Goal: Check status: Check status

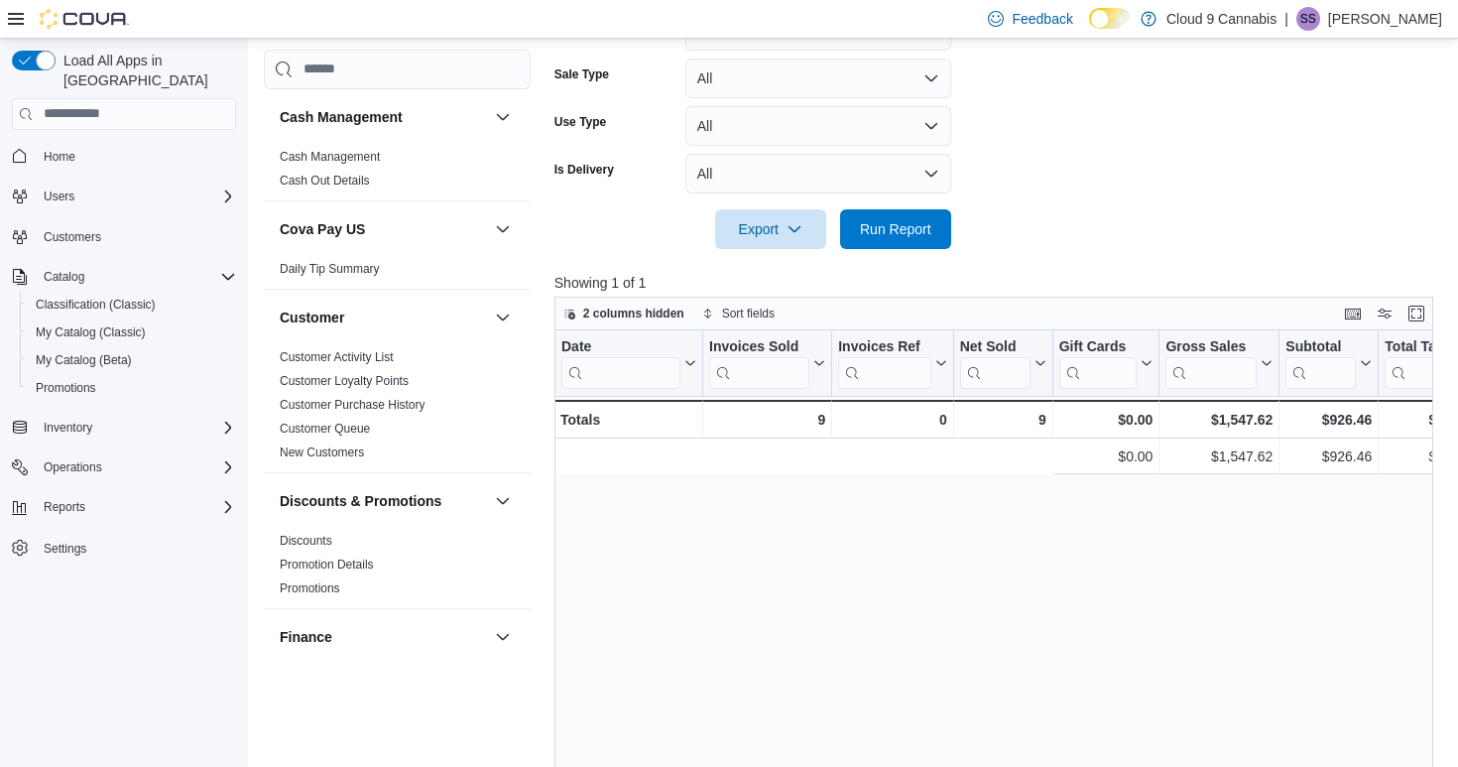
scroll to position [0, 674]
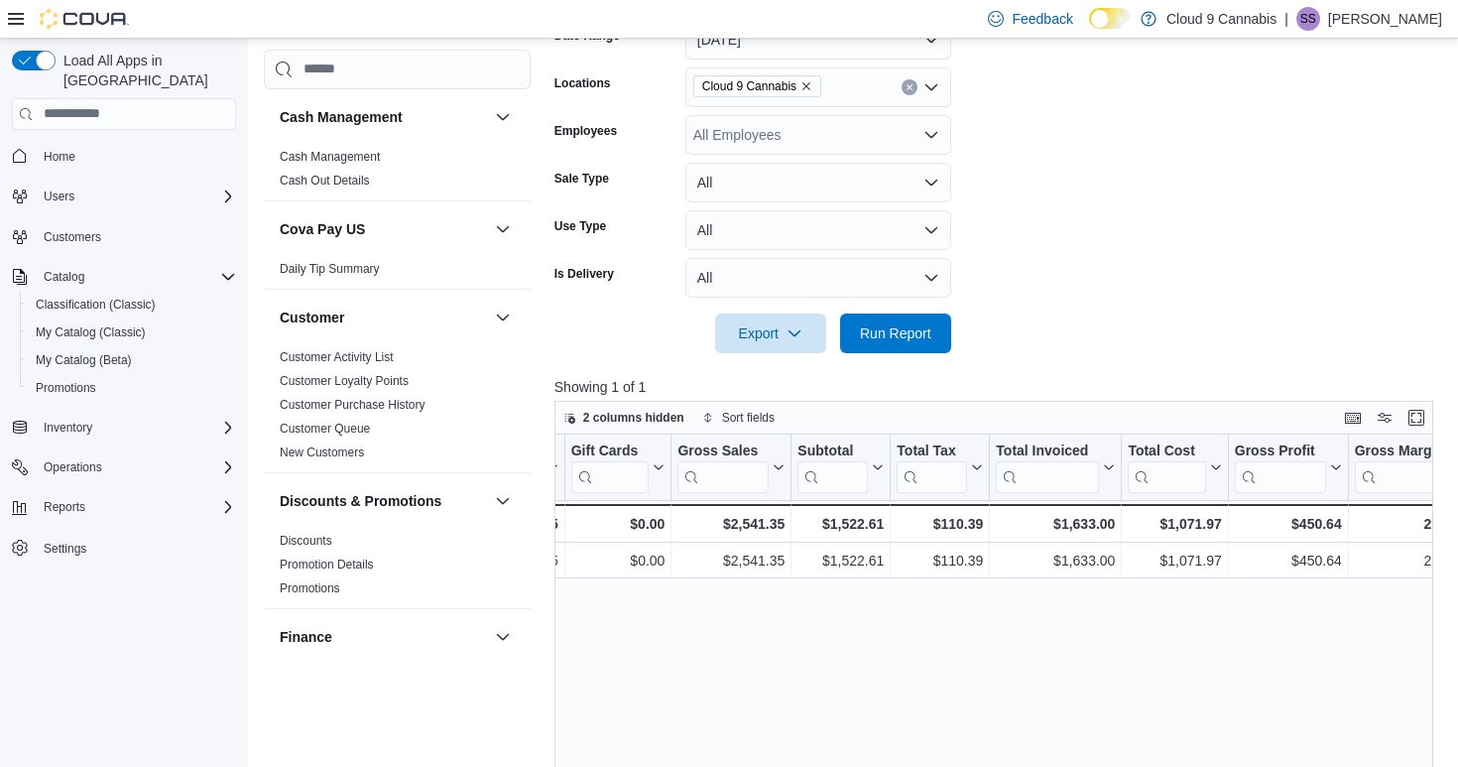
scroll to position [0, 512]
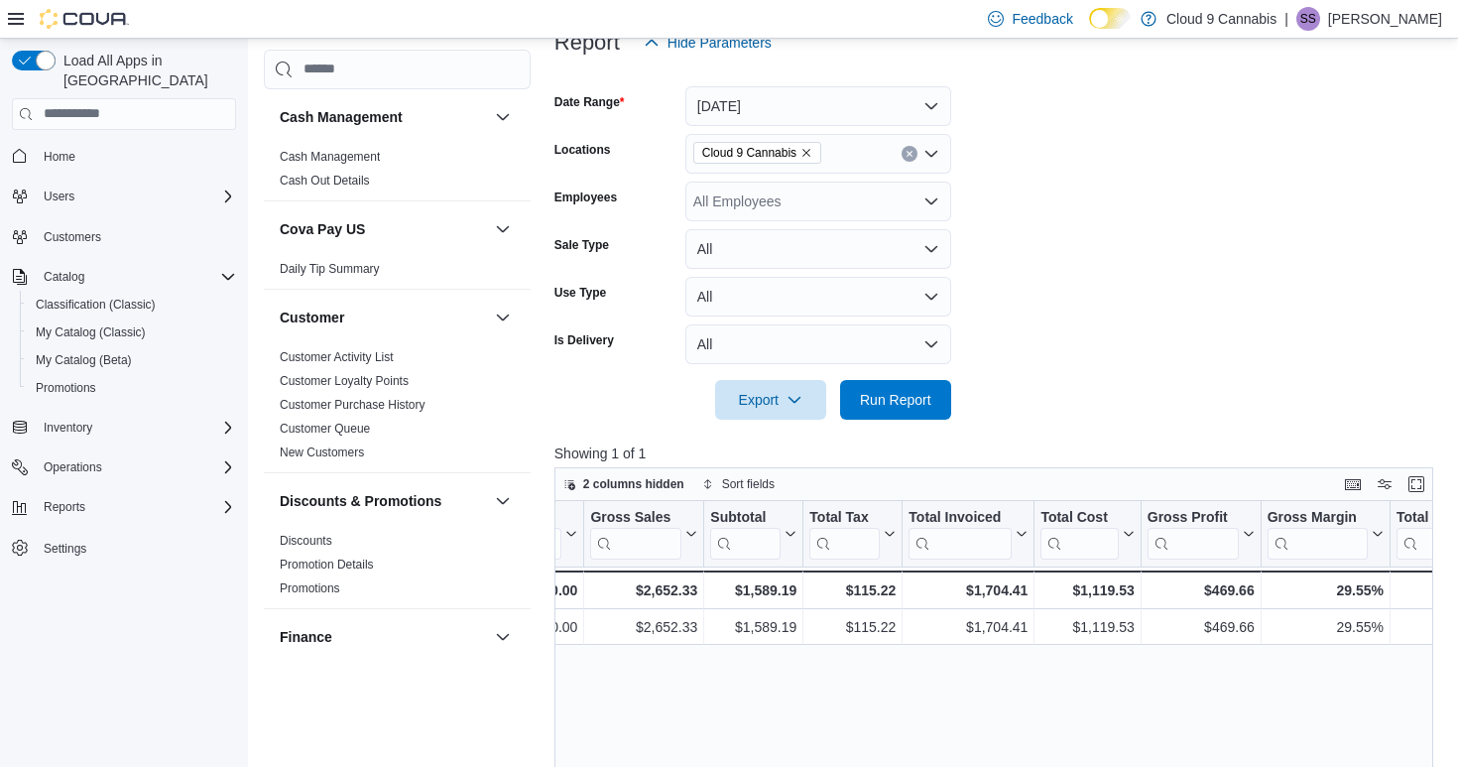
scroll to position [0, 582]
